Goal: Task Accomplishment & Management: Use online tool/utility

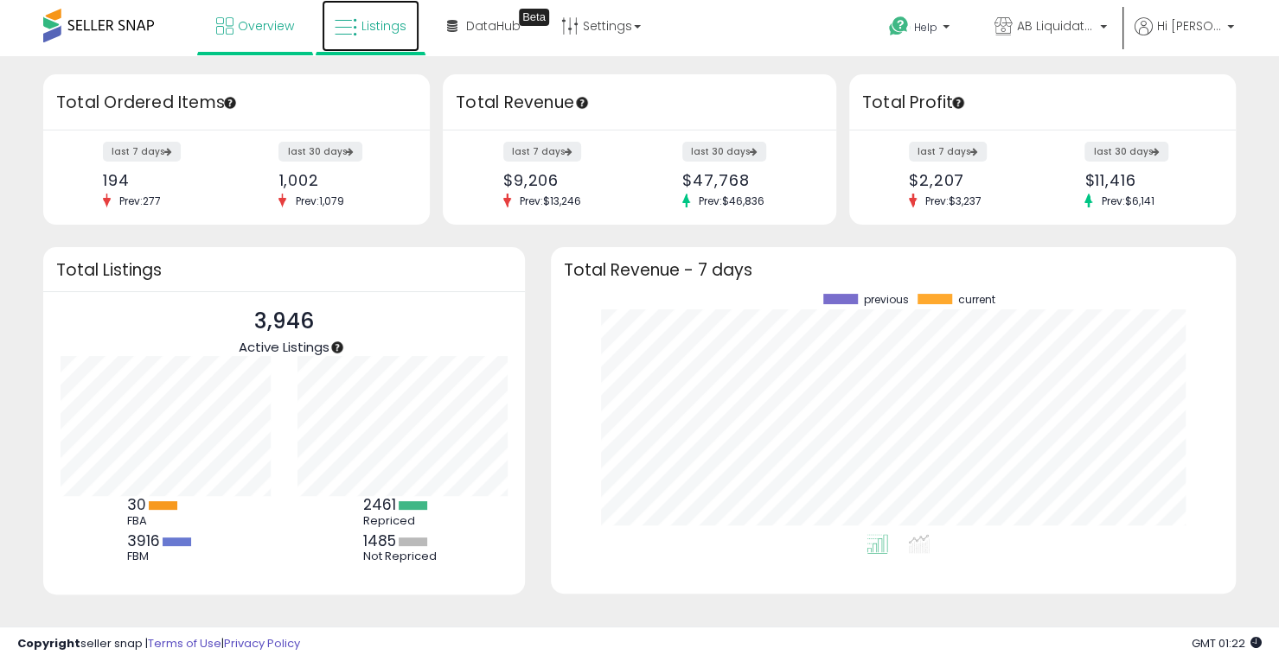
click at [392, 33] on span "Listings" at bounding box center [383, 25] width 45 height 17
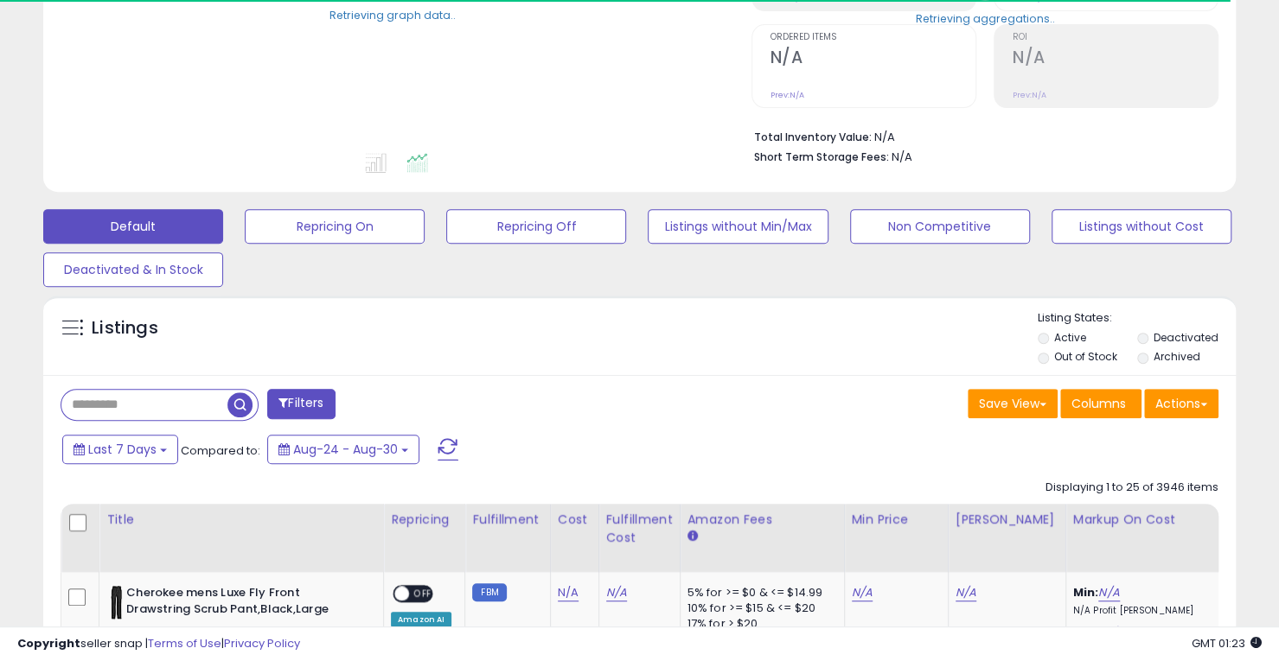
scroll to position [346, 0]
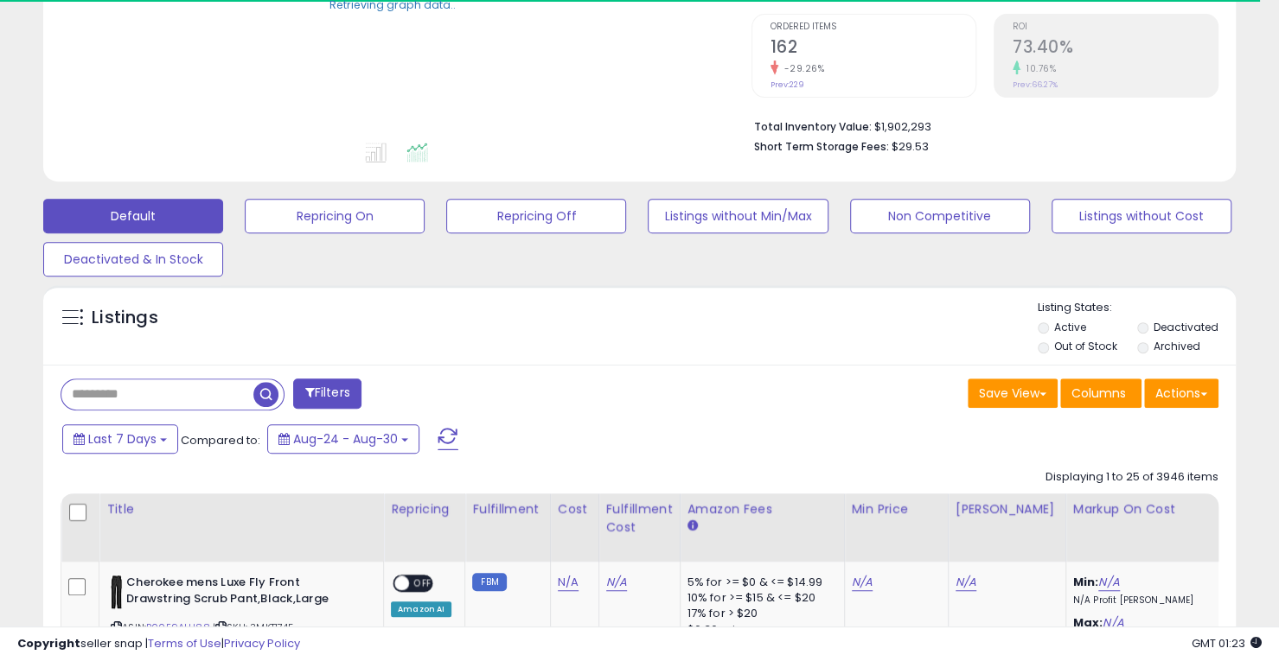
click at [167, 404] on input "text" at bounding box center [157, 395] width 192 height 30
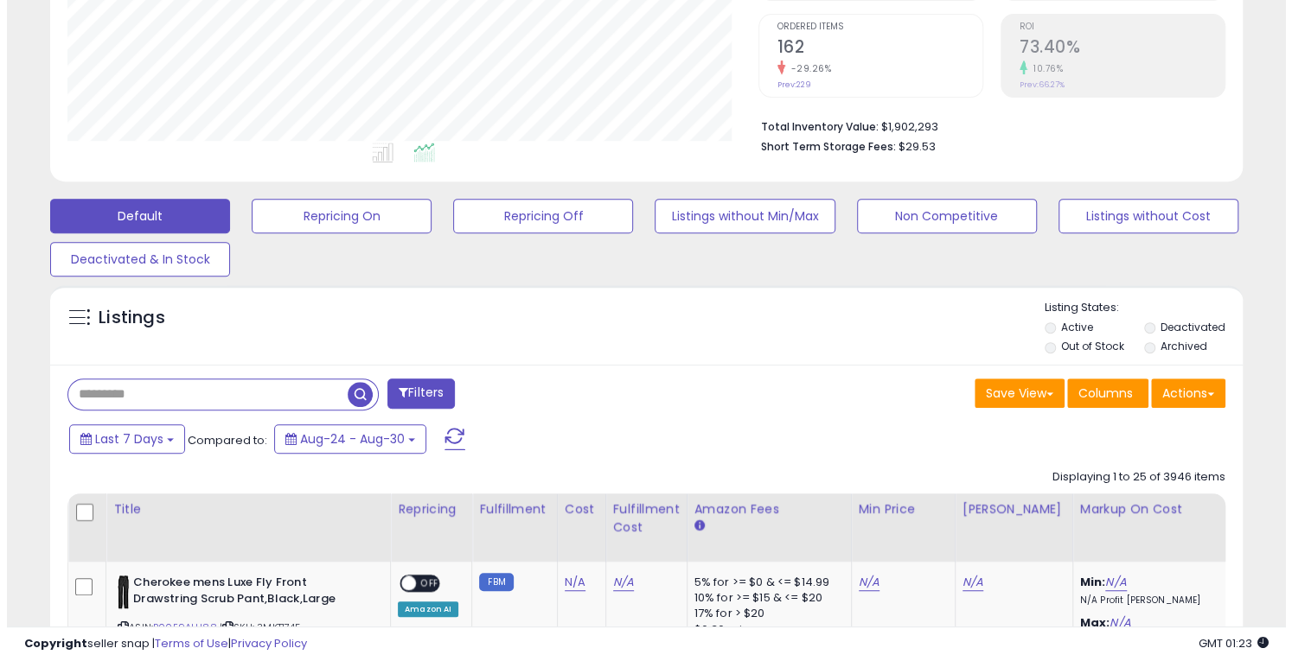
scroll to position [354, 690]
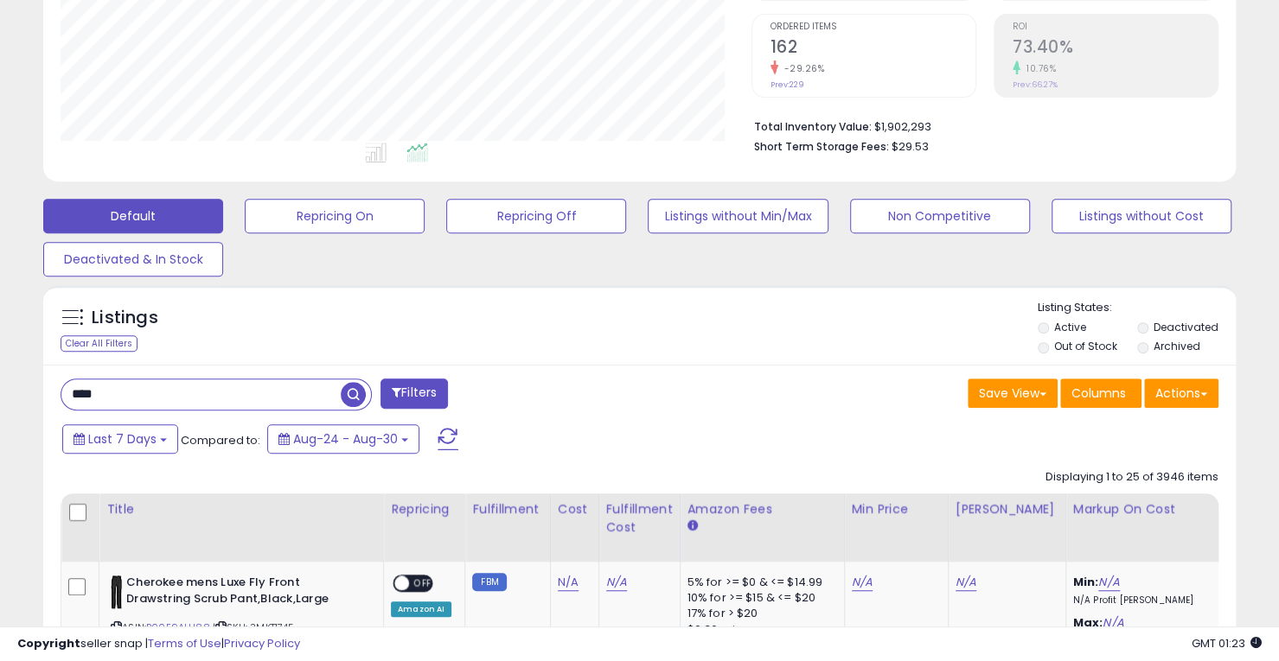
type input "****"
click at [353, 390] on span "button" at bounding box center [353, 394] width 25 height 25
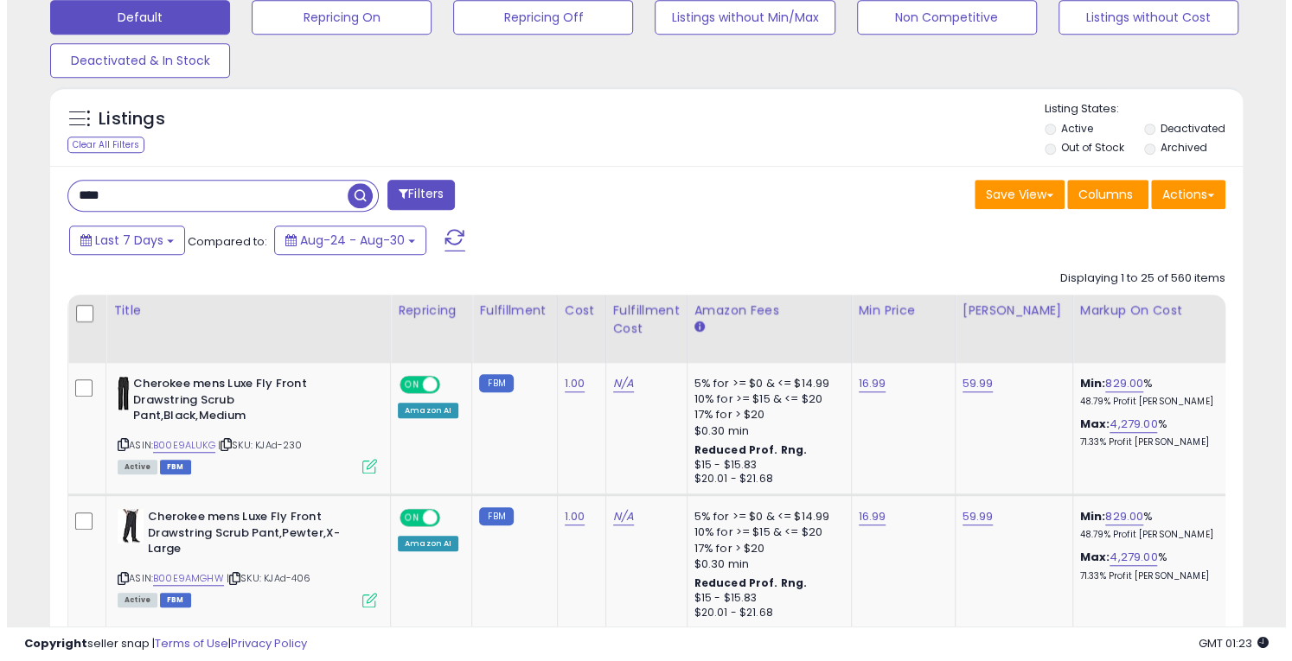
scroll to position [346, 0]
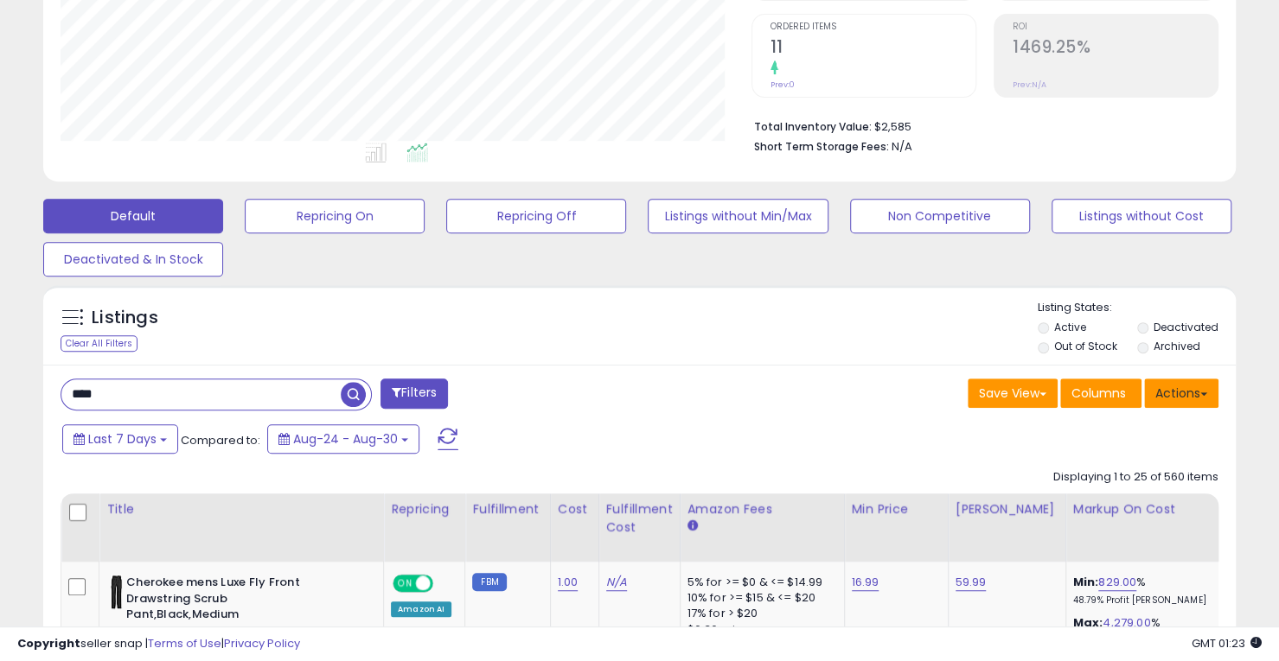
click at [1202, 397] on button "Actions" at bounding box center [1181, 393] width 74 height 29
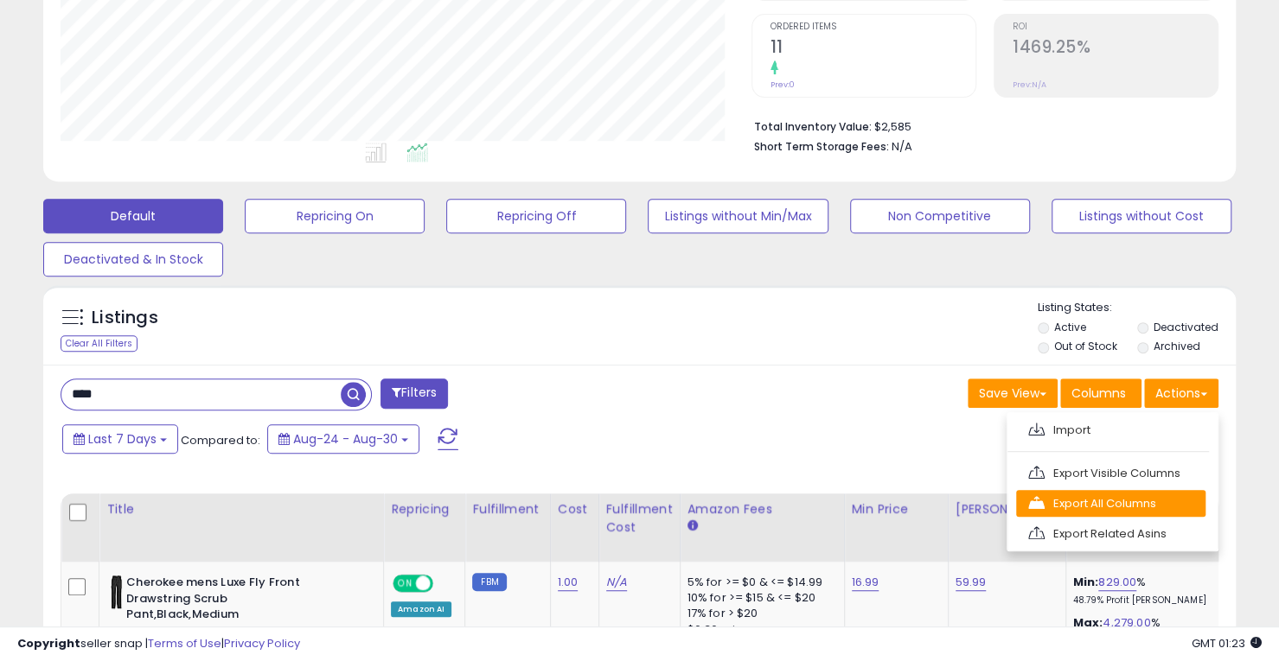
click at [1099, 501] on link "Export All Columns" at bounding box center [1110, 503] width 189 height 27
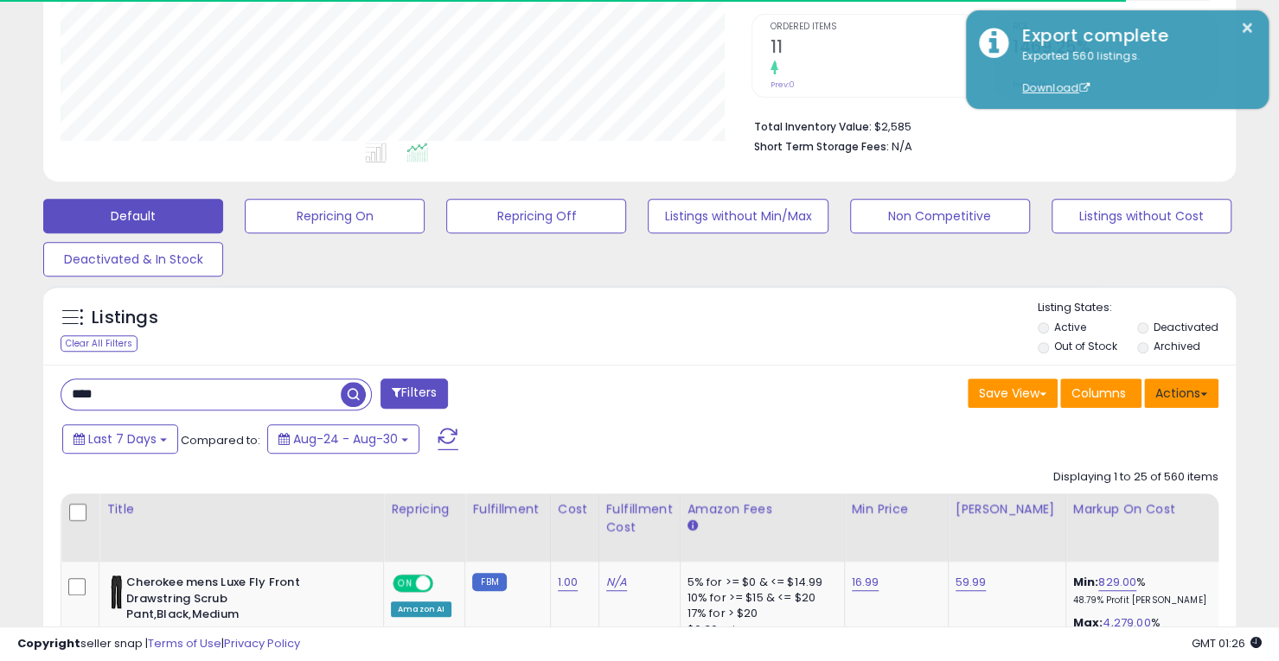
click at [1179, 392] on button "Actions" at bounding box center [1181, 393] width 74 height 29
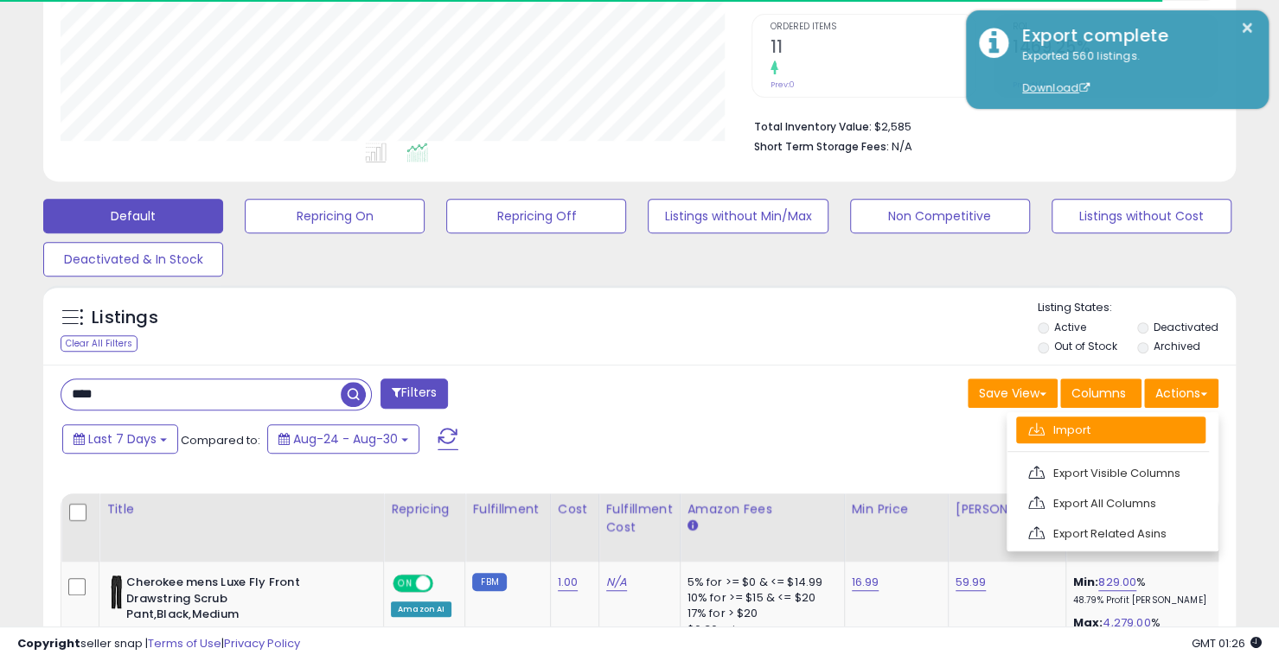
click at [1082, 424] on link "Import" at bounding box center [1110, 430] width 189 height 27
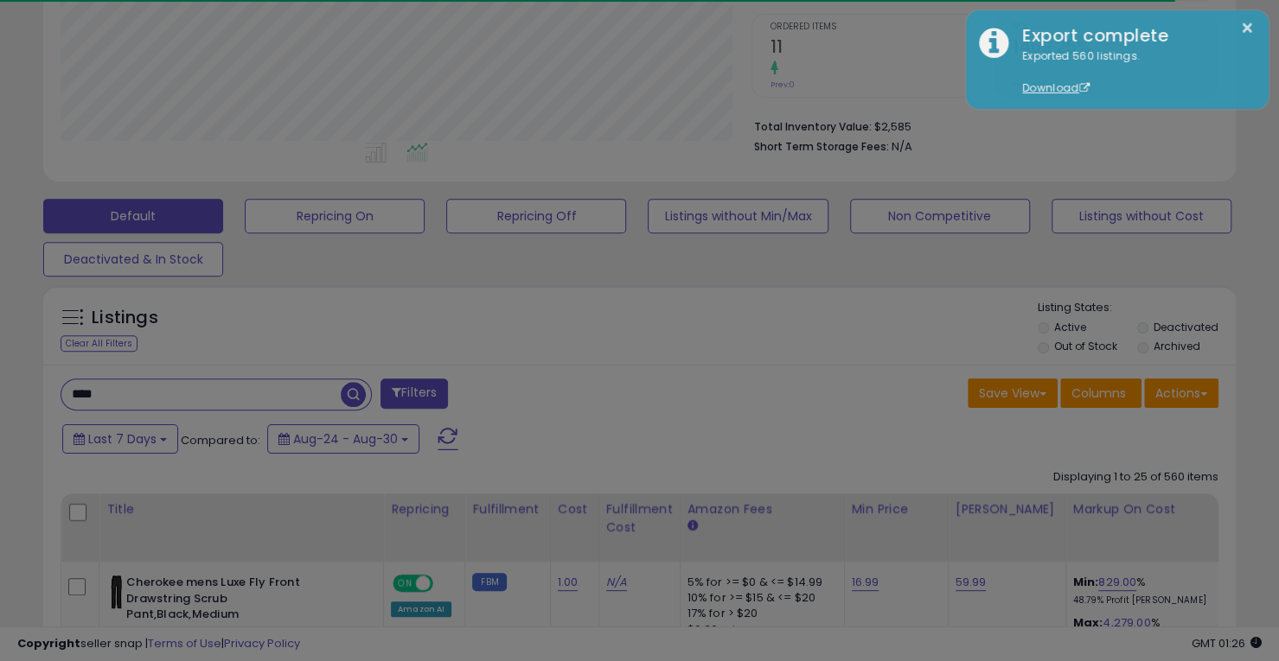
scroll to position [354, 698]
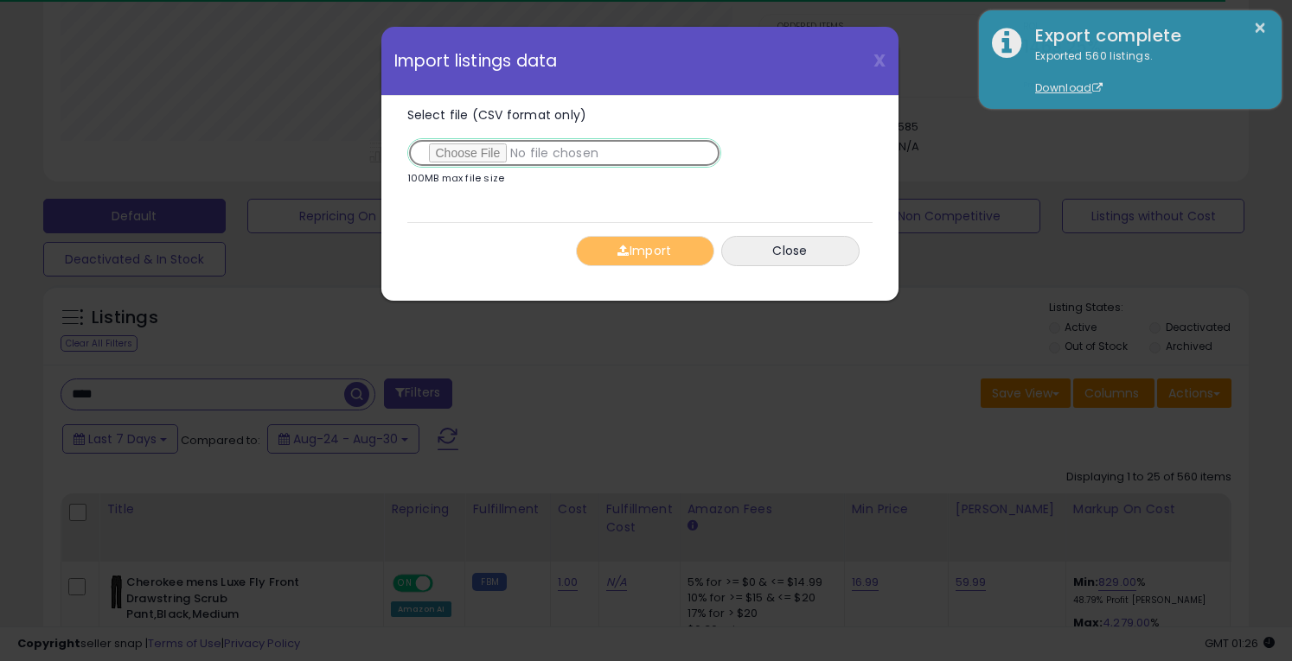
click at [486, 156] on input "Select file (CSV format only)" at bounding box center [564, 152] width 314 height 29
type input "**********"
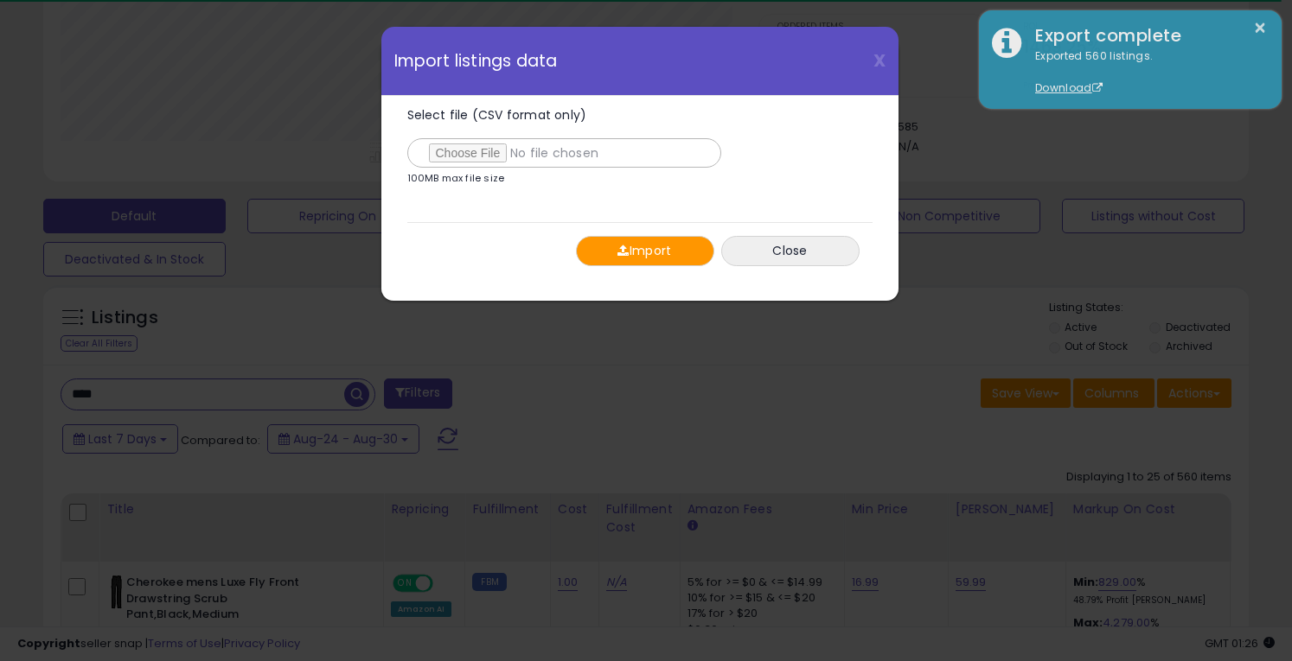
click at [652, 252] on button "Import" at bounding box center [645, 251] width 138 height 30
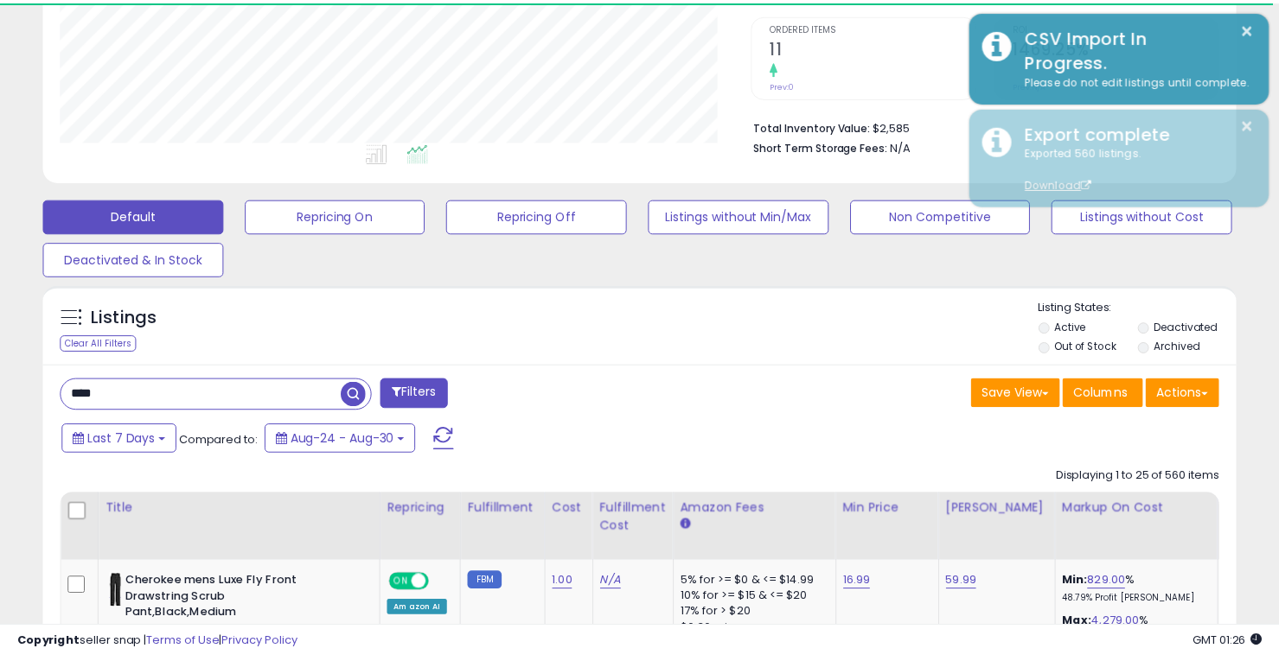
scroll to position [864179, 863843]
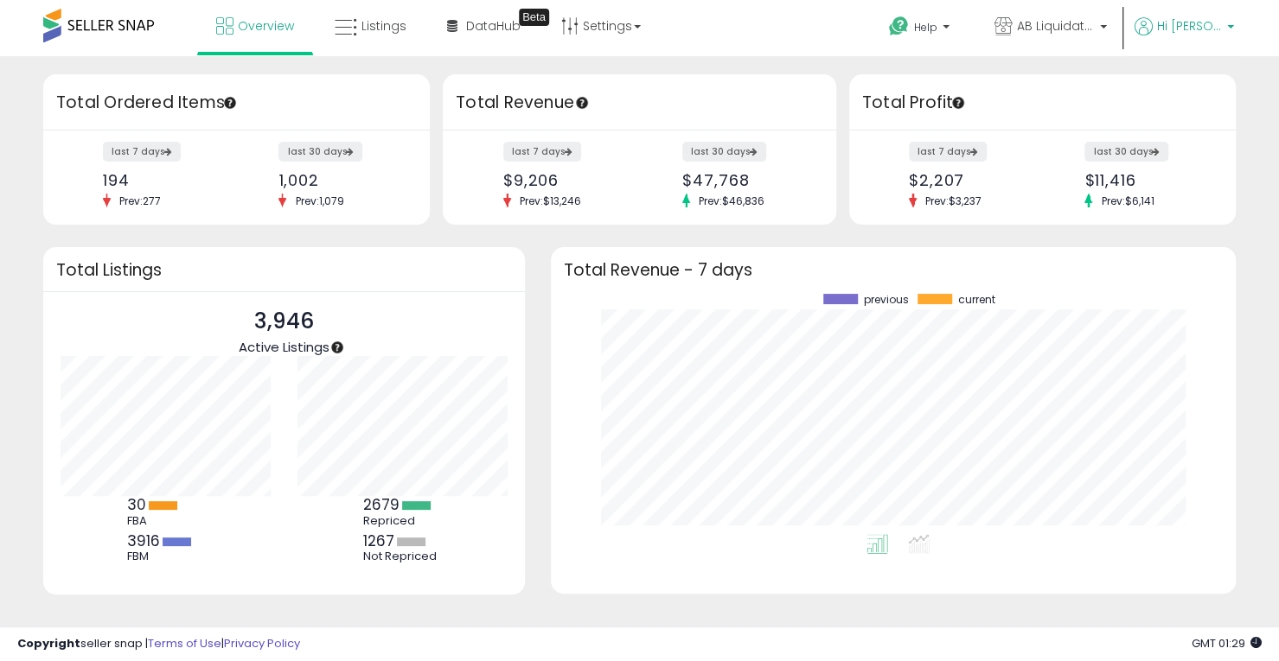
click at [1211, 32] on span "Hi [PERSON_NAME]" at bounding box center [1189, 25] width 65 height 17
click at [346, 31] on icon at bounding box center [346, 27] width 22 height 22
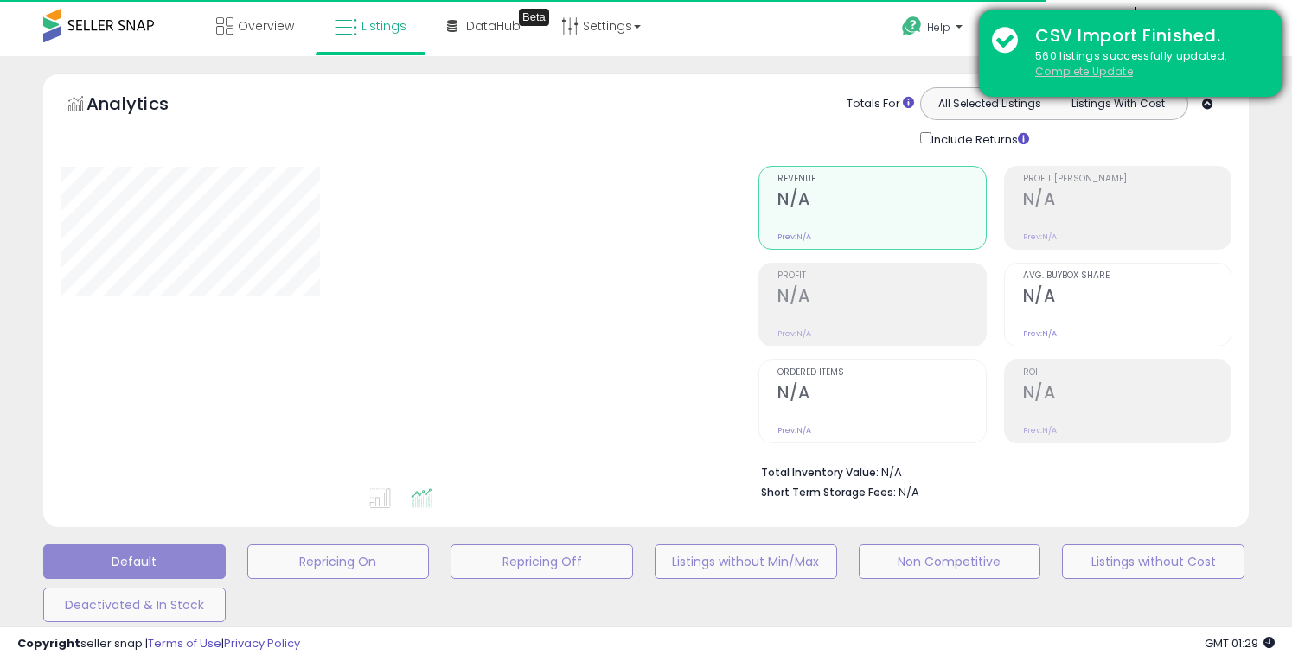
click at [1098, 73] on u "Complete Update" at bounding box center [1084, 71] width 98 height 15
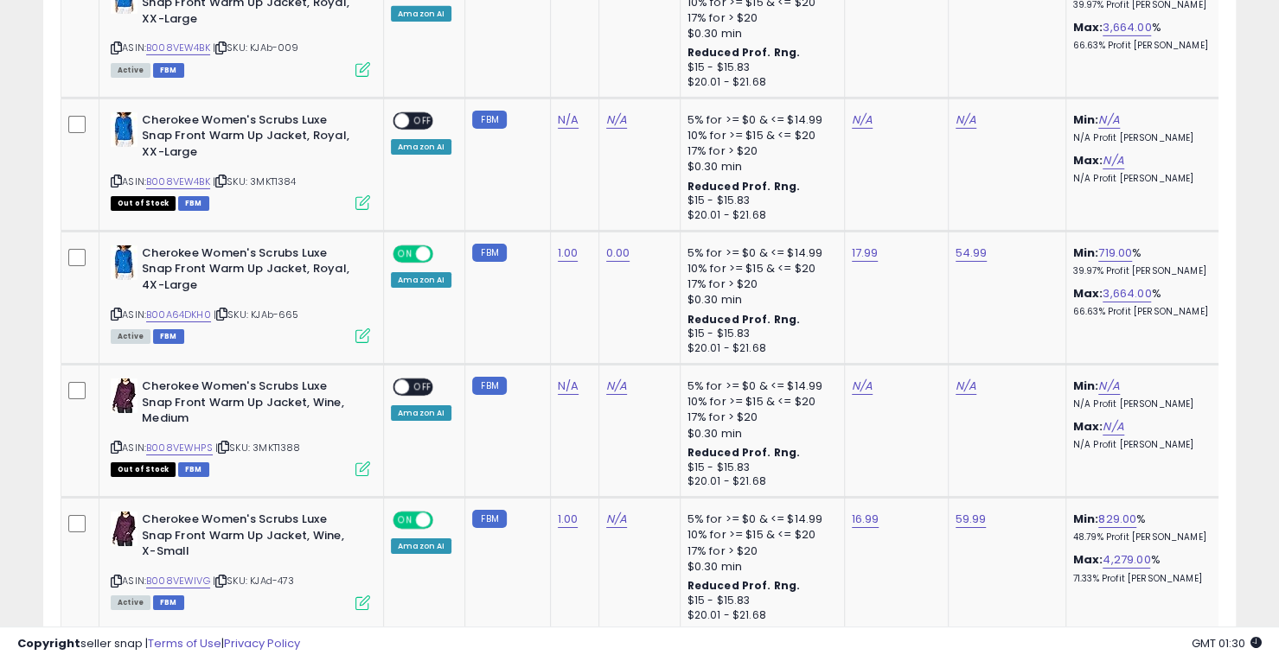
scroll to position [3545, 0]
